Goal: Information Seeking & Learning: Find specific fact

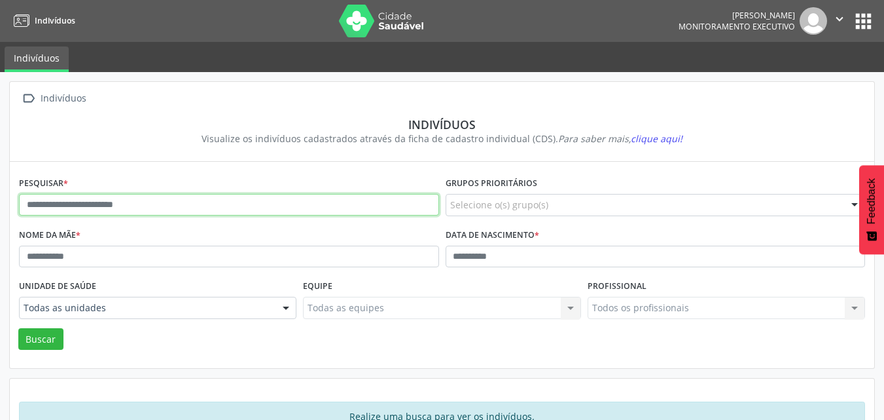
click at [367, 204] on input "text" at bounding box center [229, 205] width 420 height 22
type input "**********"
click at [18, 328] on button "Buscar" at bounding box center [40, 339] width 45 height 22
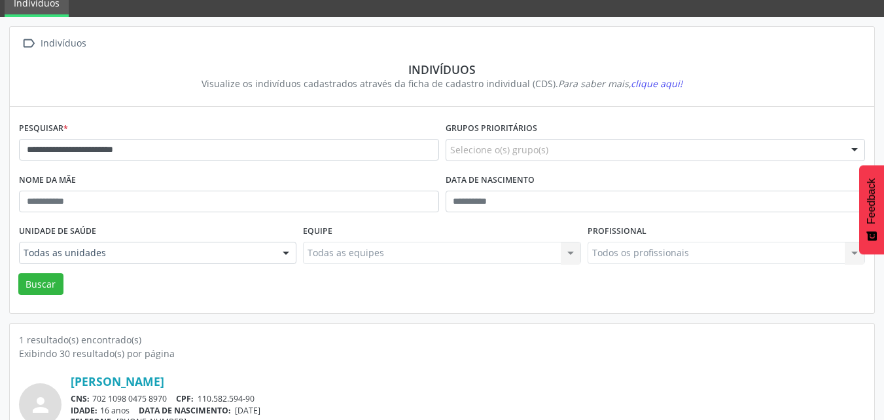
scroll to position [115, 0]
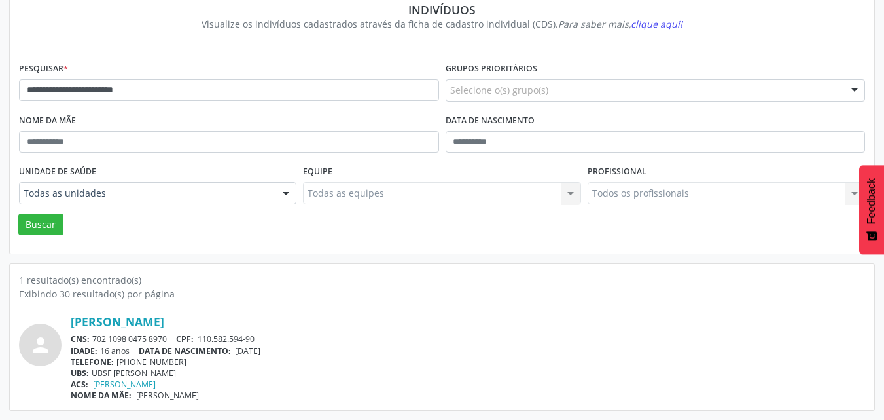
click at [109, 349] on div "IDADE: 16 anos DATA DE NASCIMENTO: [DEMOGRAPHIC_DATA]" at bounding box center [468, 350] width 795 height 11
click at [261, 347] on span "[DATE]" at bounding box center [248, 350] width 26 height 11
